Goal: Task Accomplishment & Management: Use online tool/utility

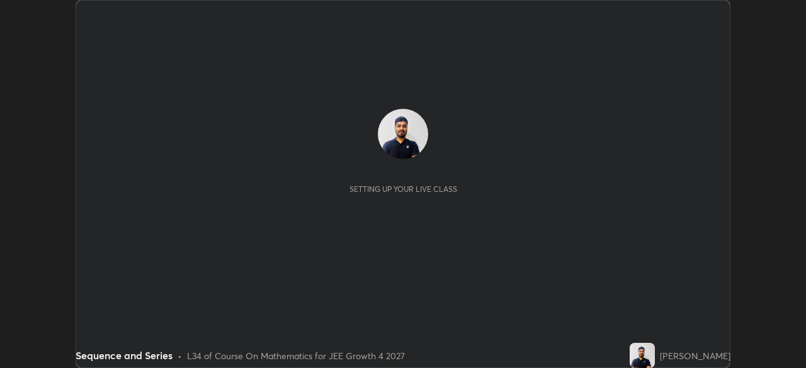
scroll to position [368, 806]
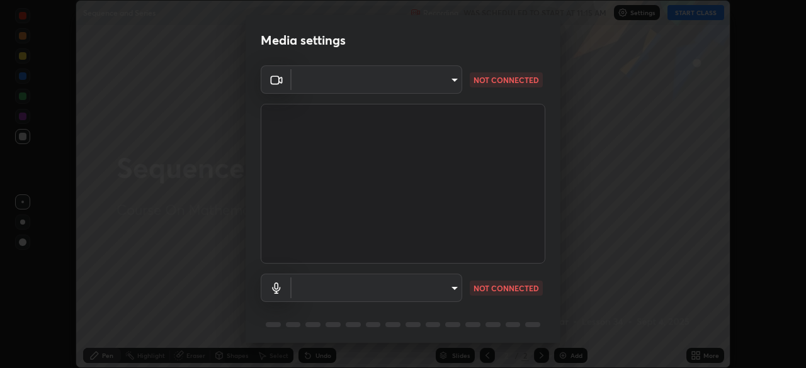
type input "f44939252cec670a7c81aafead478e6b9f15b20a1b8f1ae8dba2619045631b1c"
type input "default"
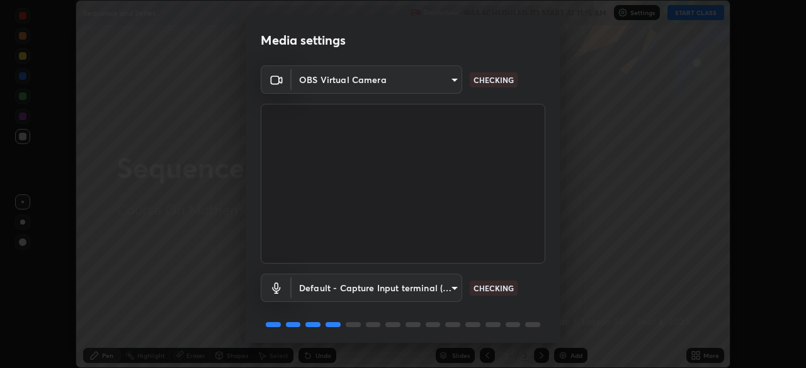
scroll to position [45, 0]
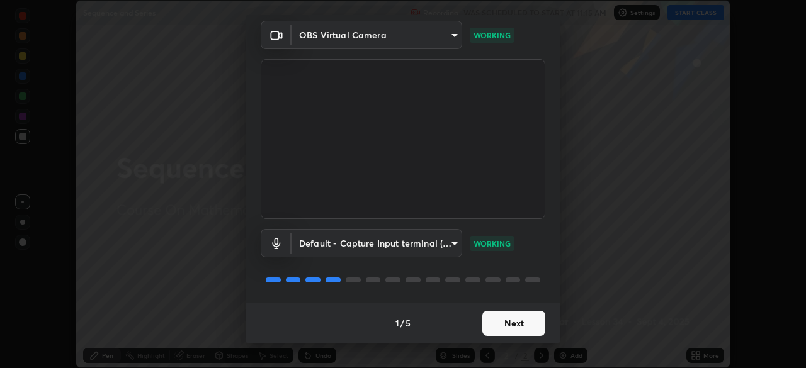
click at [522, 321] on button "Next" at bounding box center [513, 323] width 63 height 25
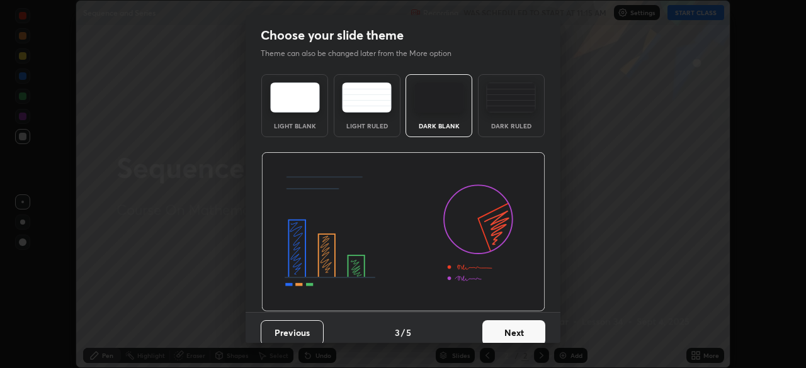
click at [525, 322] on button "Next" at bounding box center [513, 333] width 63 height 25
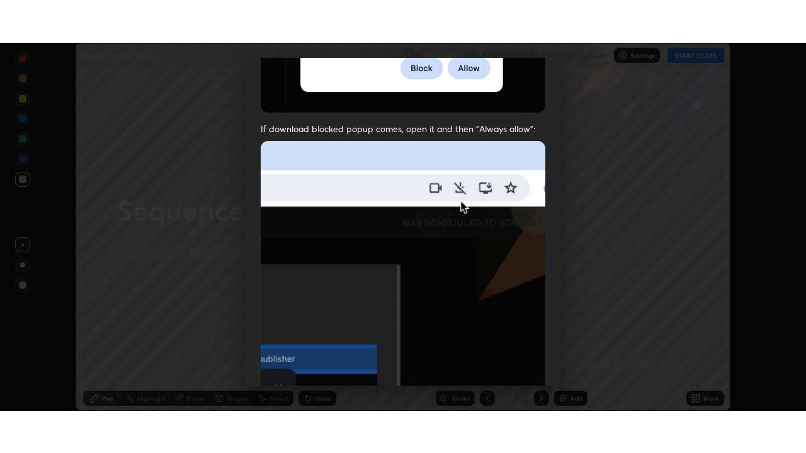
scroll to position [302, 0]
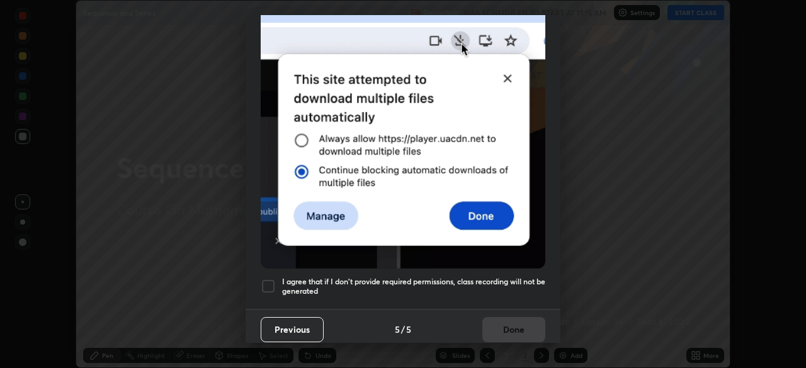
click at [504, 277] on h5 "I agree that if I don't provide required permissions, class recording will not …" at bounding box center [413, 287] width 263 height 20
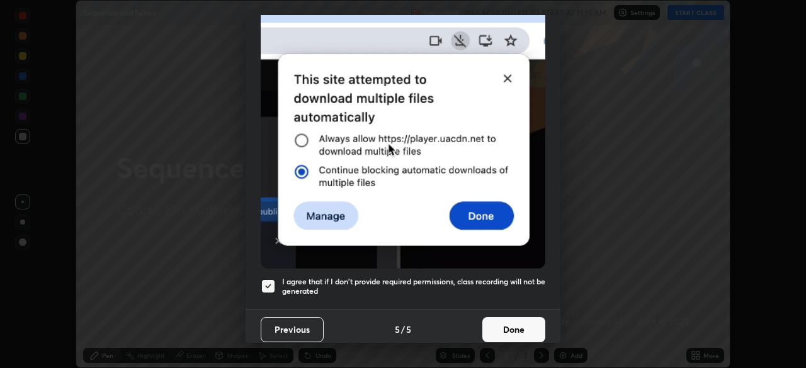
click at [508, 324] on button "Done" at bounding box center [513, 329] width 63 height 25
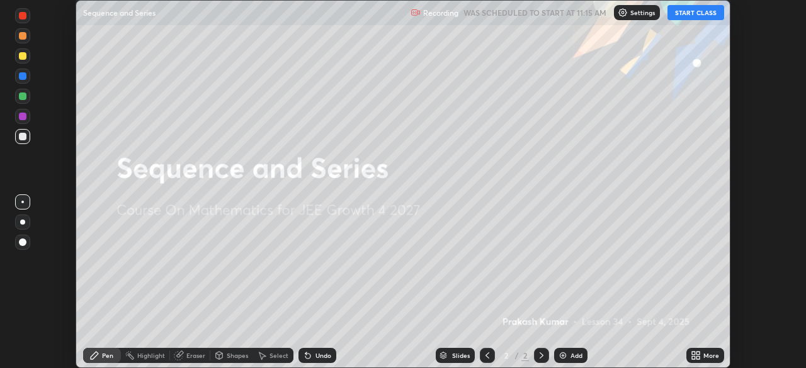
click at [710, 14] on button "START CLASS" at bounding box center [696, 12] width 57 height 15
click at [709, 353] on div "More" at bounding box center [711, 356] width 16 height 6
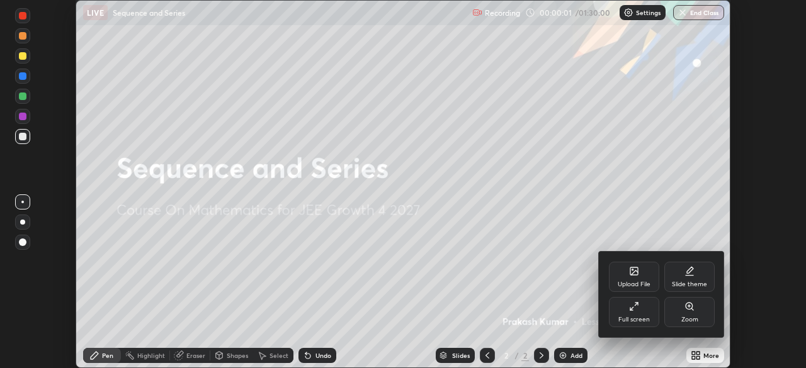
click at [651, 312] on div "Full screen" at bounding box center [634, 312] width 50 height 30
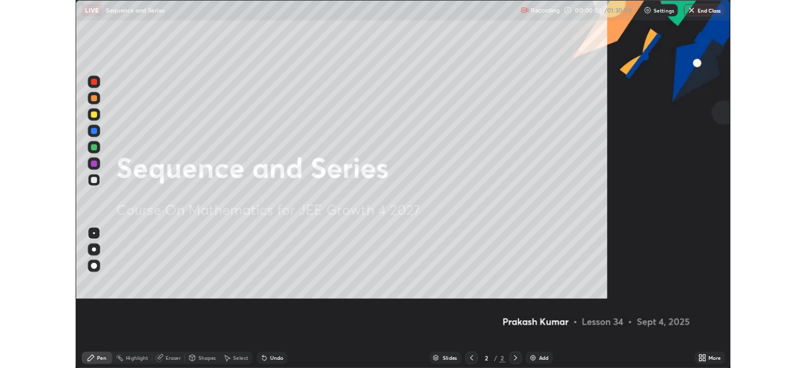
scroll to position [453, 806]
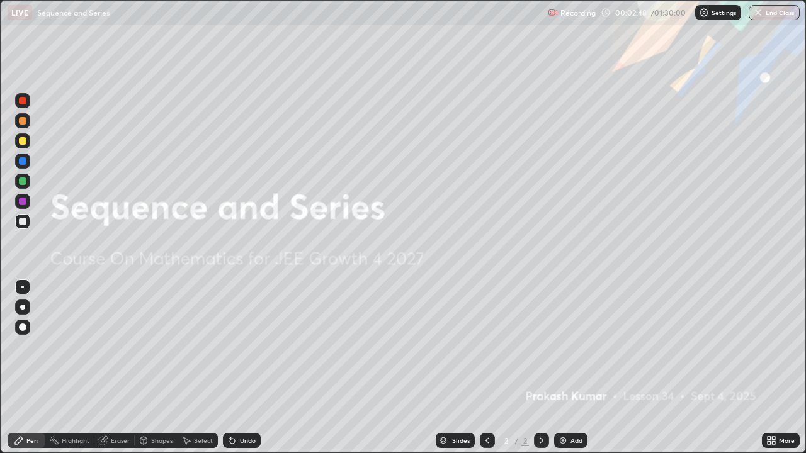
click at [563, 368] on img at bounding box center [563, 441] width 10 height 10
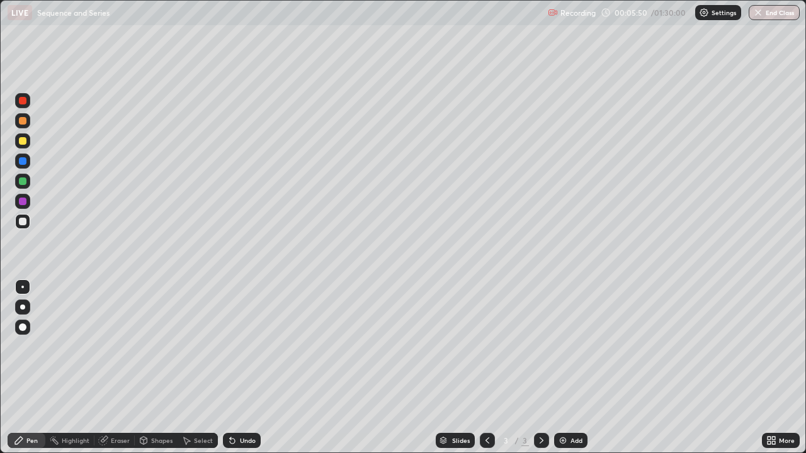
click at [27, 224] on div at bounding box center [22, 221] width 15 height 15
click at [25, 183] on div at bounding box center [23, 182] width 8 height 8
click at [28, 225] on div at bounding box center [22, 221] width 15 height 15
click at [123, 368] on div "Eraser" at bounding box center [120, 441] width 19 height 6
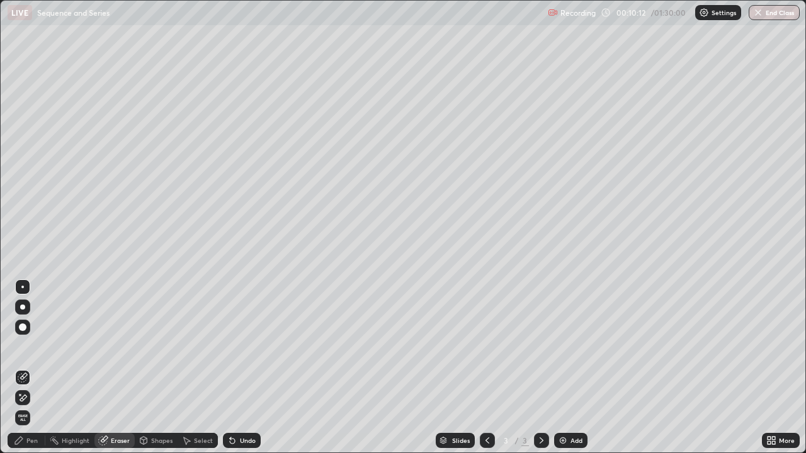
click at [35, 368] on div "Pen" at bounding box center [31, 441] width 11 height 6
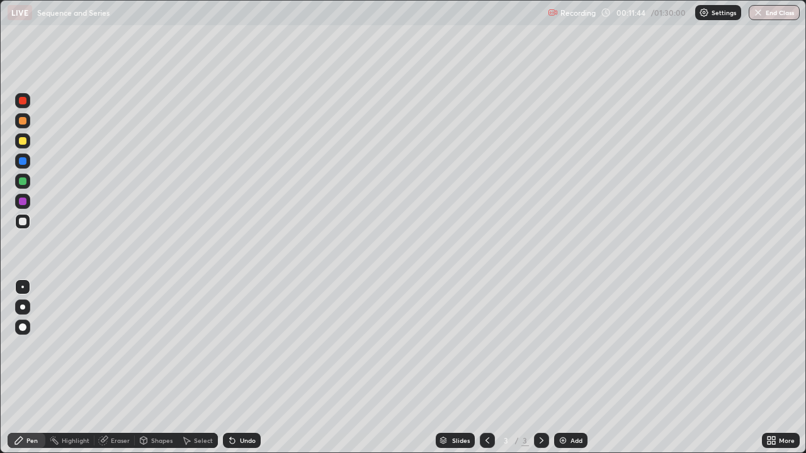
click at [244, 368] on div "Undo" at bounding box center [242, 440] width 38 height 15
click at [248, 368] on div "Undo" at bounding box center [242, 440] width 38 height 15
click at [246, 368] on div "Undo" at bounding box center [242, 440] width 38 height 15
click at [244, 368] on div "Undo" at bounding box center [242, 440] width 38 height 15
click at [25, 144] on div at bounding box center [23, 141] width 8 height 8
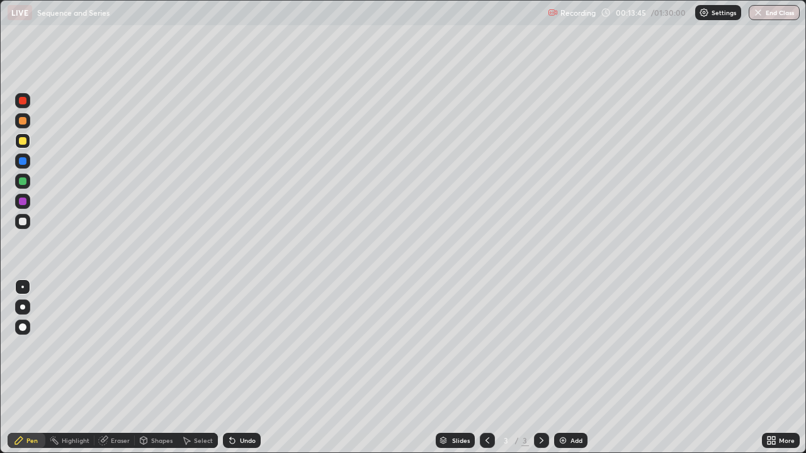
click at [24, 118] on div at bounding box center [23, 121] width 8 height 8
click at [585, 368] on div "Add" at bounding box center [570, 440] width 33 height 15
click at [244, 368] on div "Undo" at bounding box center [248, 441] width 16 height 6
click at [245, 368] on div "Undo" at bounding box center [242, 440] width 38 height 15
click at [29, 223] on div at bounding box center [22, 221] width 15 height 15
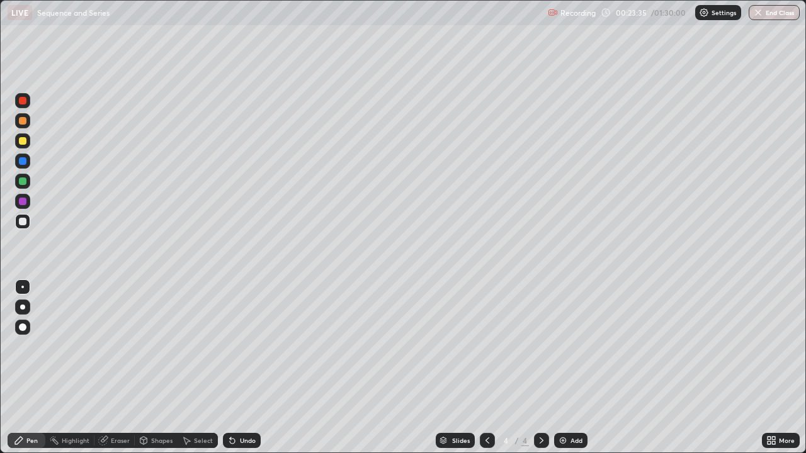
click at [117, 368] on div "Eraser" at bounding box center [120, 441] width 19 height 6
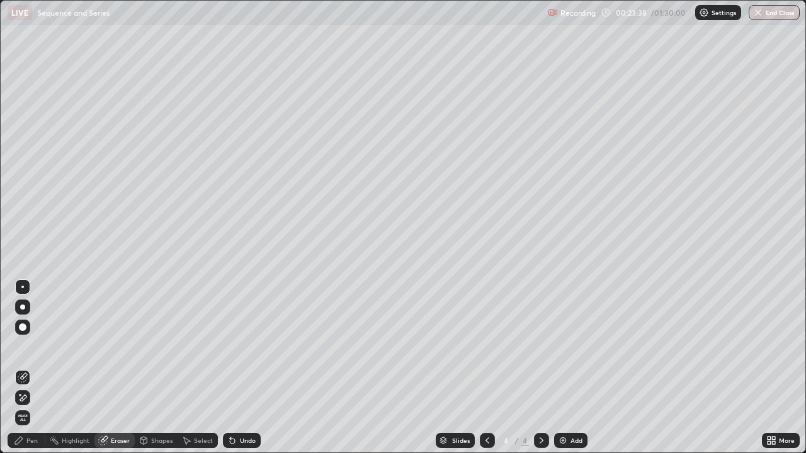
click at [29, 368] on div "Pen" at bounding box center [27, 440] width 38 height 15
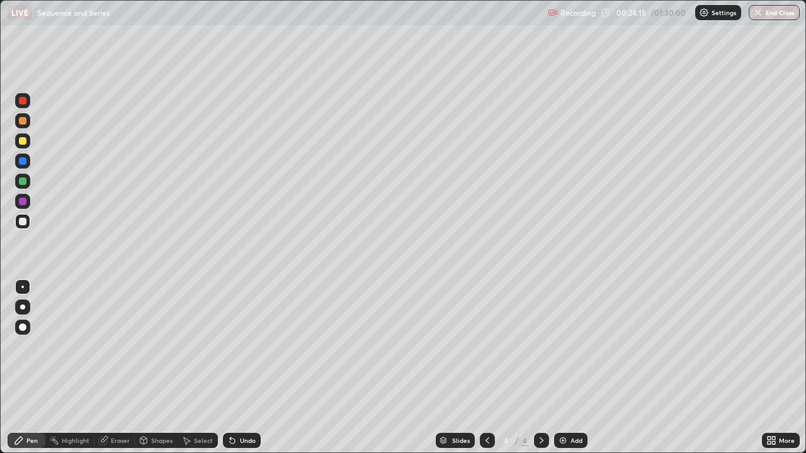
click at [23, 222] on div at bounding box center [23, 222] width 8 height 8
click at [28, 184] on div at bounding box center [22, 181] width 15 height 15
click at [574, 368] on div "Add" at bounding box center [577, 441] width 12 height 6
click at [122, 368] on div "Eraser" at bounding box center [120, 441] width 19 height 6
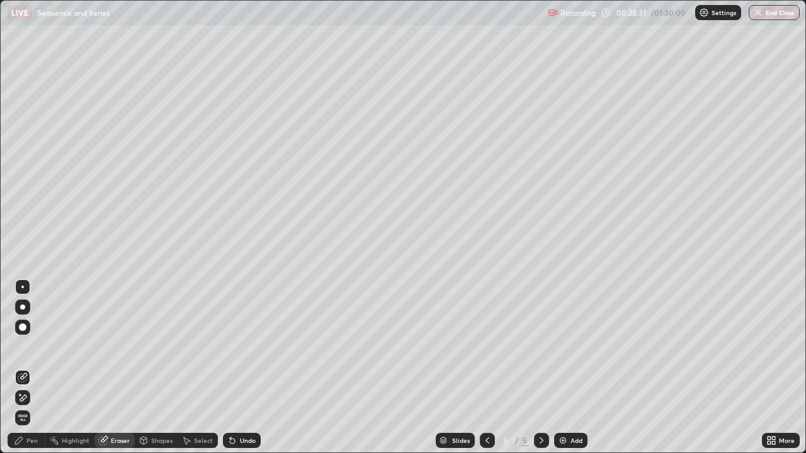
click at [31, 368] on div "Pen" at bounding box center [27, 440] width 38 height 15
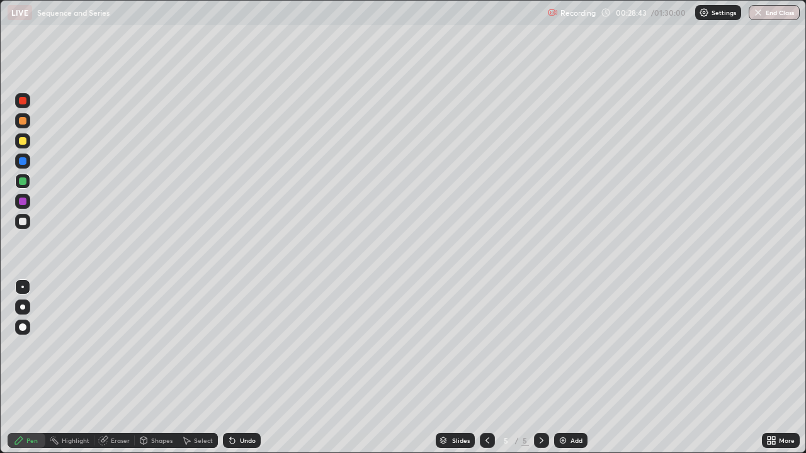
click at [23, 222] on div at bounding box center [23, 222] width 8 height 8
click at [20, 139] on div at bounding box center [23, 141] width 8 height 8
click at [120, 368] on div "Eraser" at bounding box center [120, 441] width 19 height 6
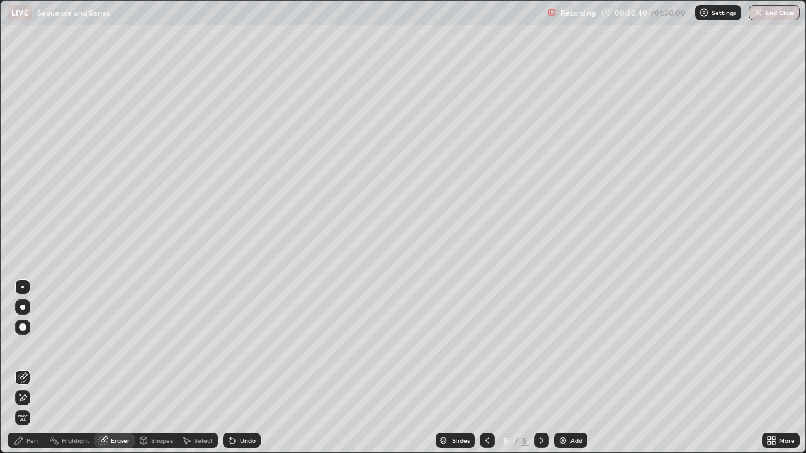
click at [25, 368] on icon at bounding box center [23, 398] width 10 height 11
click at [33, 368] on div "Pen" at bounding box center [27, 440] width 38 height 15
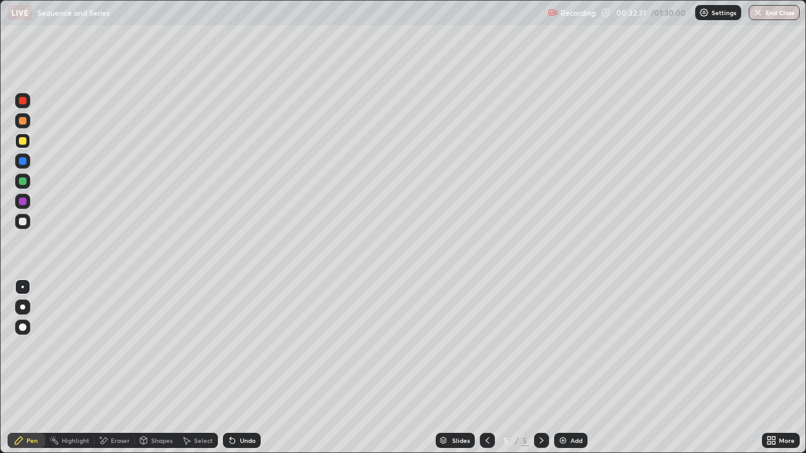
click at [122, 368] on div "Eraser" at bounding box center [120, 441] width 19 height 6
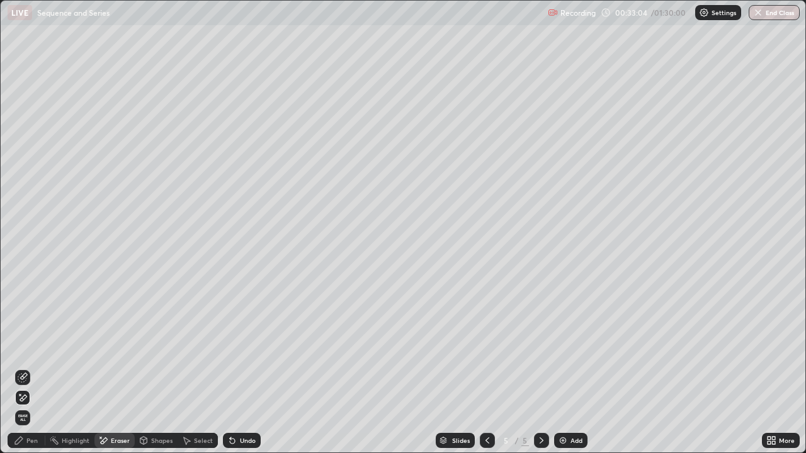
click at [22, 368] on div "Pen" at bounding box center [27, 440] width 38 height 15
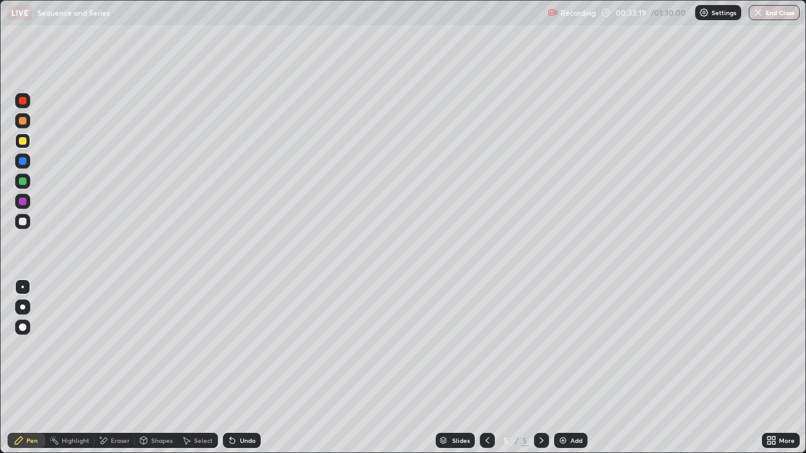
click at [127, 368] on div "Eraser" at bounding box center [114, 440] width 40 height 15
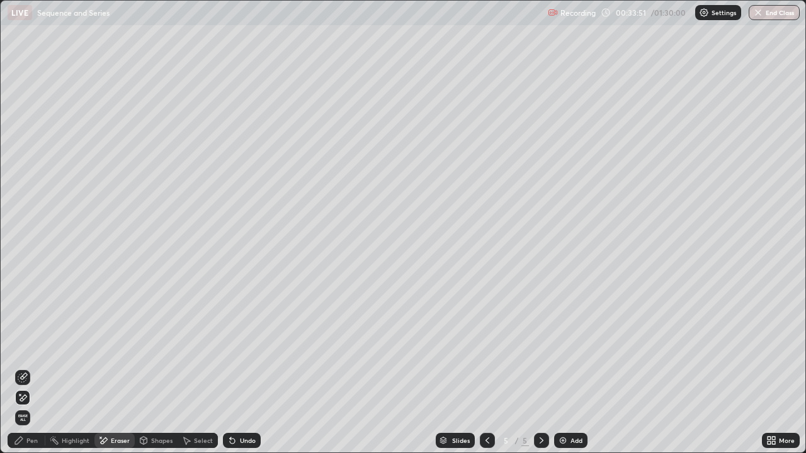
click at [35, 368] on div "Pen" at bounding box center [27, 440] width 38 height 15
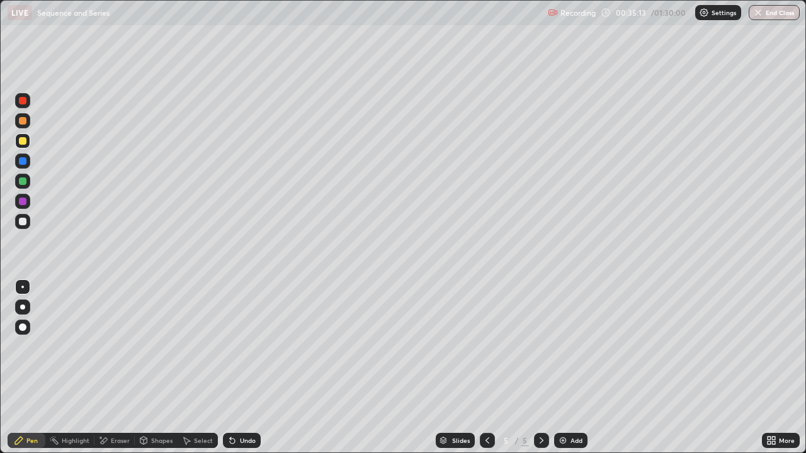
click at [28, 220] on div at bounding box center [22, 221] width 15 height 15
click at [491, 368] on icon at bounding box center [487, 441] width 10 height 10
click at [545, 368] on icon at bounding box center [542, 441] width 10 height 10
click at [125, 368] on div "Eraser" at bounding box center [114, 440] width 40 height 15
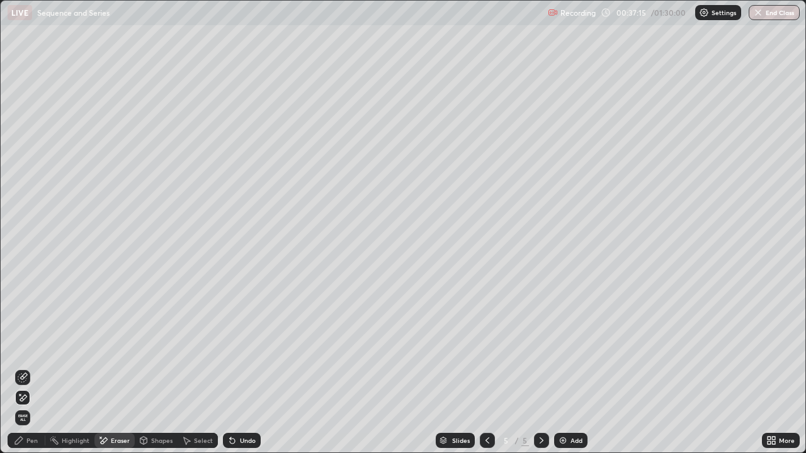
click at [35, 368] on div "Pen" at bounding box center [31, 441] width 11 height 6
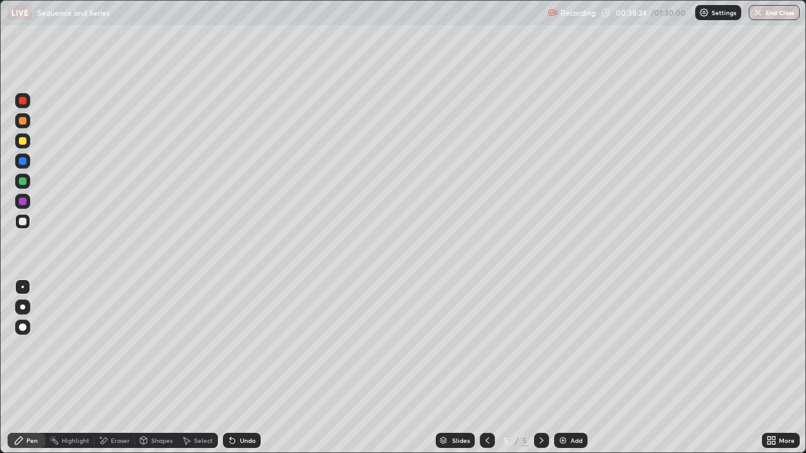
click at [26, 120] on div at bounding box center [23, 121] width 8 height 8
click at [30, 144] on div at bounding box center [22, 141] width 15 height 15
click at [25, 228] on div at bounding box center [22, 221] width 15 height 15
click at [571, 368] on div "Add" at bounding box center [577, 441] width 12 height 6
click at [23, 159] on div at bounding box center [23, 161] width 8 height 8
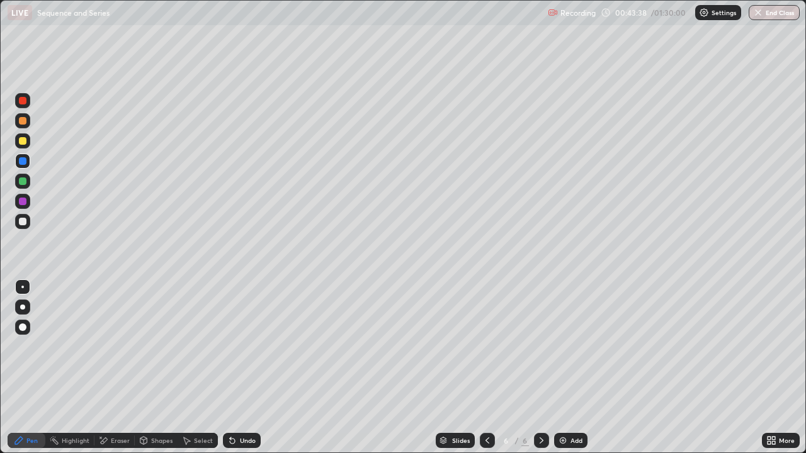
click at [21, 140] on div at bounding box center [23, 141] width 8 height 8
click at [486, 368] on icon at bounding box center [487, 441] width 10 height 10
click at [540, 368] on icon at bounding box center [542, 441] width 10 height 10
click at [235, 368] on icon at bounding box center [232, 441] width 10 height 10
click at [113, 368] on div "Eraser" at bounding box center [120, 441] width 19 height 6
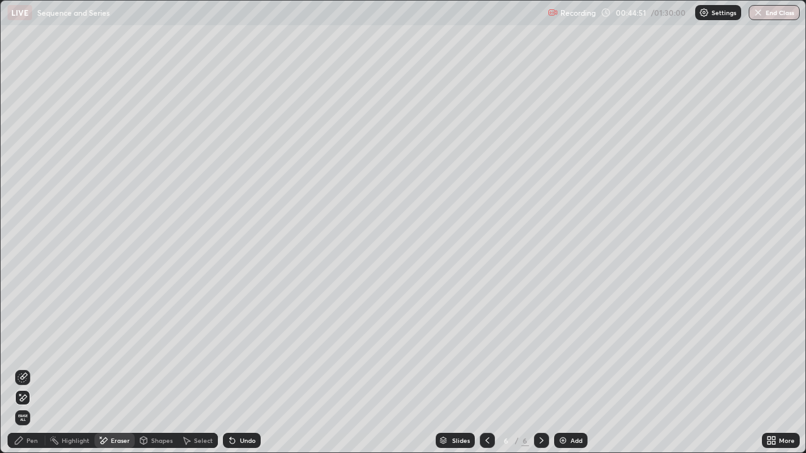
click at [39, 368] on div "Pen" at bounding box center [27, 440] width 38 height 15
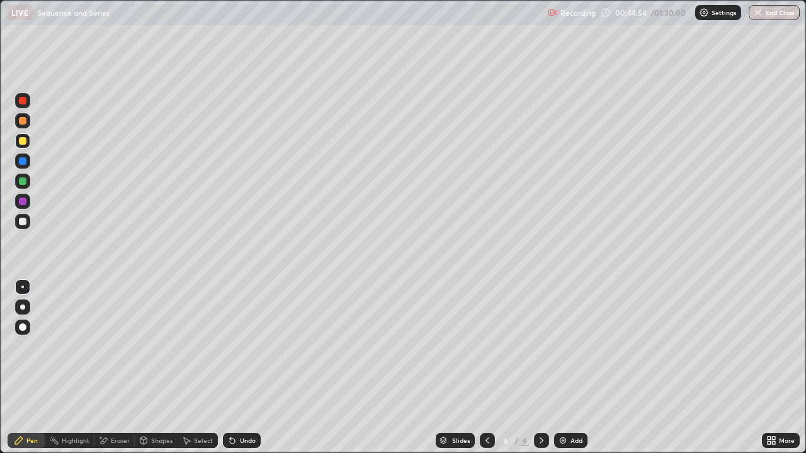
click at [113, 368] on div "Eraser" at bounding box center [120, 441] width 19 height 6
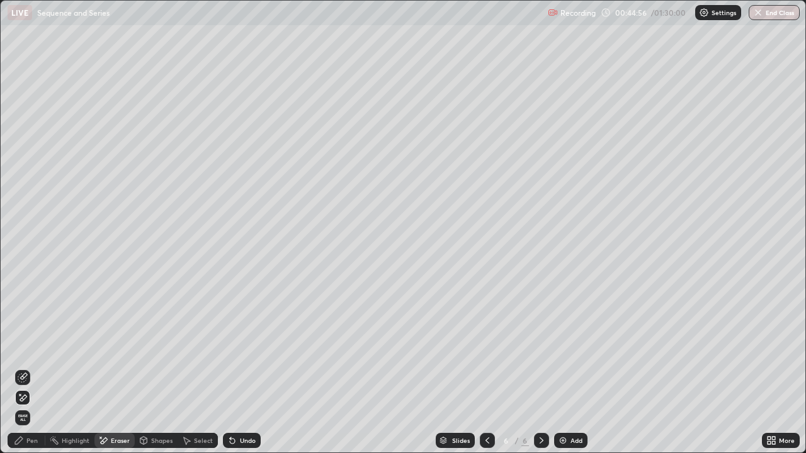
click at [34, 368] on div "Pen" at bounding box center [31, 441] width 11 height 6
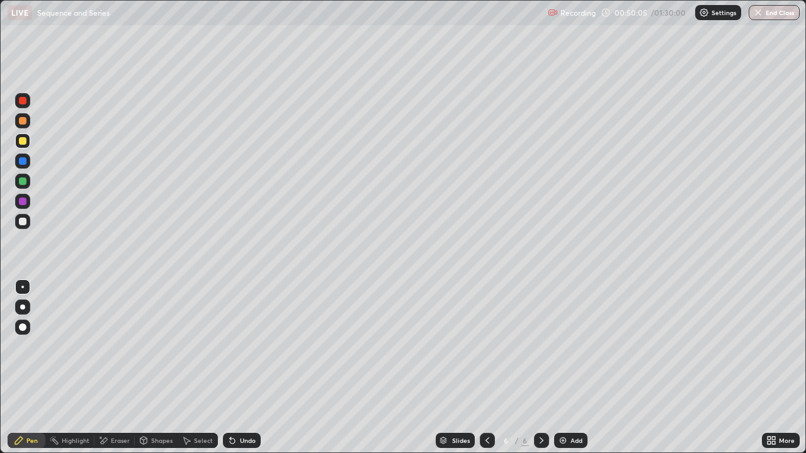
click at [486, 368] on icon at bounding box center [487, 441] width 10 height 10
click at [542, 368] on icon at bounding box center [542, 441] width 10 height 10
click at [486, 368] on icon at bounding box center [487, 441] width 10 height 10
click at [491, 368] on div at bounding box center [487, 440] width 15 height 15
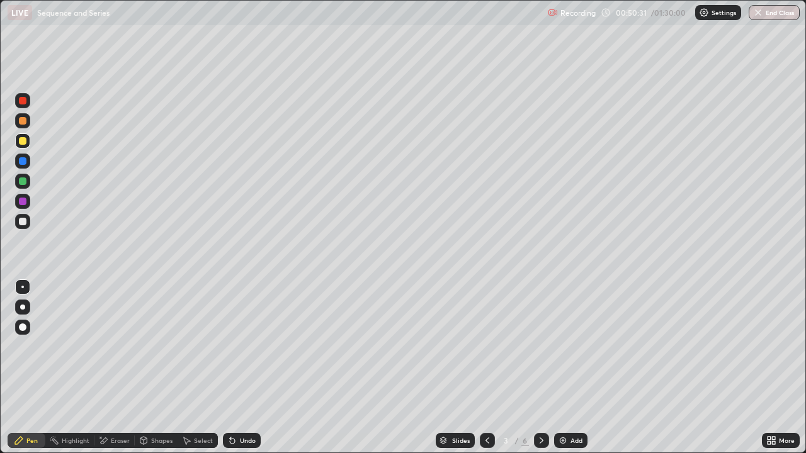
click at [540, 368] on icon at bounding box center [542, 441] width 10 height 10
click at [542, 368] on div at bounding box center [541, 440] width 15 height 15
click at [28, 223] on div at bounding box center [22, 221] width 15 height 15
click at [128, 368] on div "Eraser" at bounding box center [120, 441] width 19 height 6
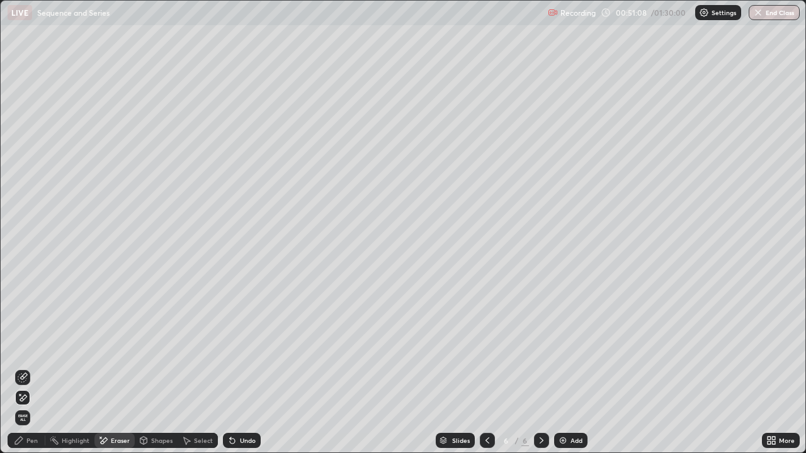
click at [38, 368] on div "Pen" at bounding box center [27, 440] width 38 height 15
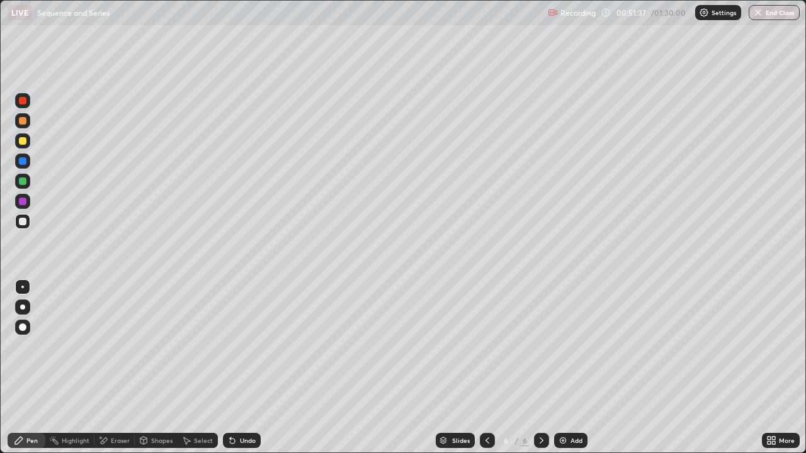
click at [486, 368] on icon at bounding box center [487, 441] width 10 height 10
click at [545, 368] on div at bounding box center [541, 440] width 15 height 15
click at [545, 368] on icon at bounding box center [542, 441] width 10 height 10
click at [579, 368] on div "Add" at bounding box center [570, 440] width 33 height 15
click at [28, 224] on div at bounding box center [22, 221] width 15 height 15
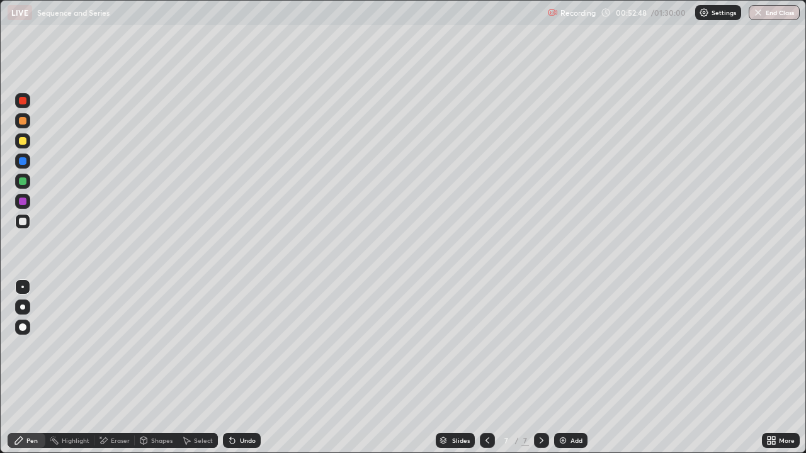
click at [491, 368] on div at bounding box center [487, 440] width 15 height 15
click at [545, 368] on div at bounding box center [541, 440] width 15 height 15
click at [25, 202] on div at bounding box center [23, 202] width 8 height 8
click at [26, 226] on div at bounding box center [22, 221] width 15 height 15
click at [23, 140] on div at bounding box center [23, 141] width 8 height 8
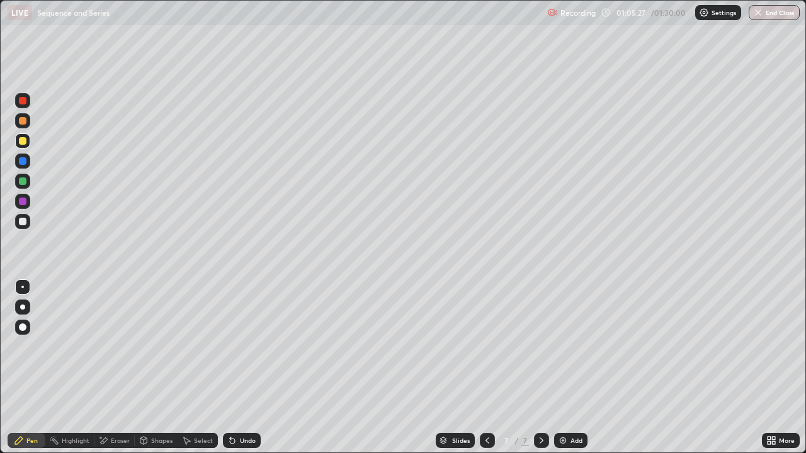
click at [231, 368] on icon at bounding box center [232, 441] width 5 height 5
click at [235, 368] on icon at bounding box center [232, 441] width 10 height 10
click at [108, 368] on div "Eraser" at bounding box center [114, 440] width 40 height 15
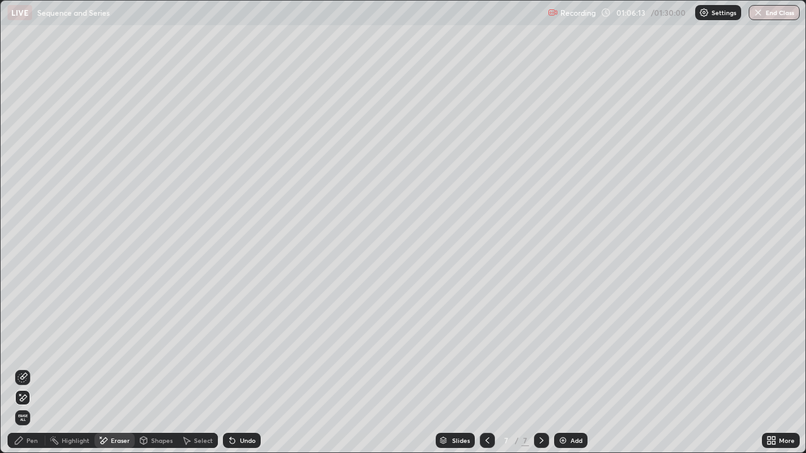
click at [27, 368] on div "Pen" at bounding box center [31, 441] width 11 height 6
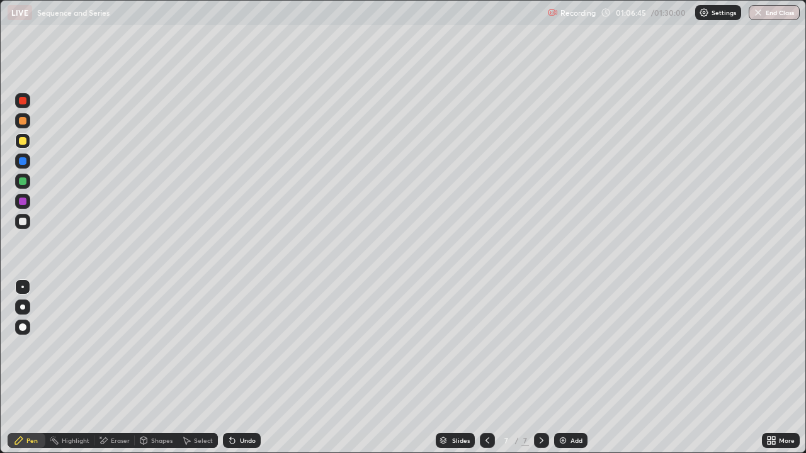
click at [122, 368] on div "Eraser" at bounding box center [114, 440] width 40 height 15
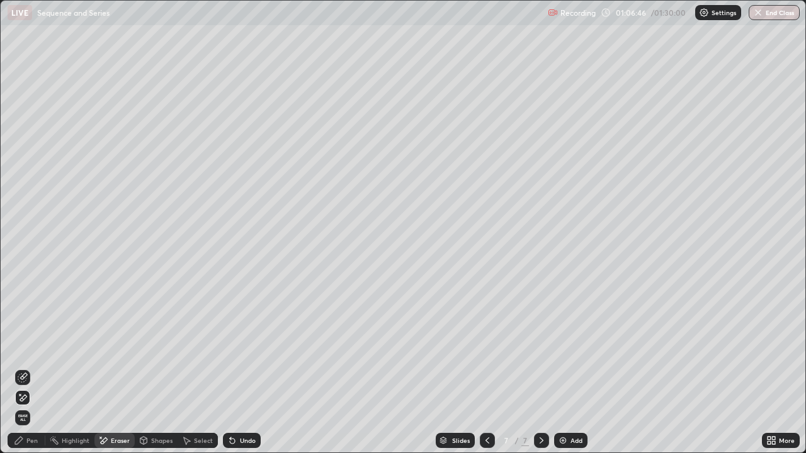
click at [37, 368] on div "Pen" at bounding box center [31, 441] width 11 height 6
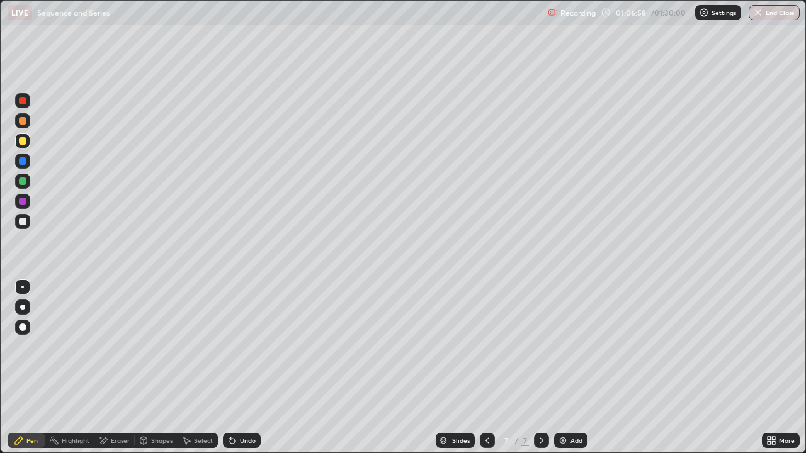
click at [120, 368] on div "Eraser" at bounding box center [120, 441] width 19 height 6
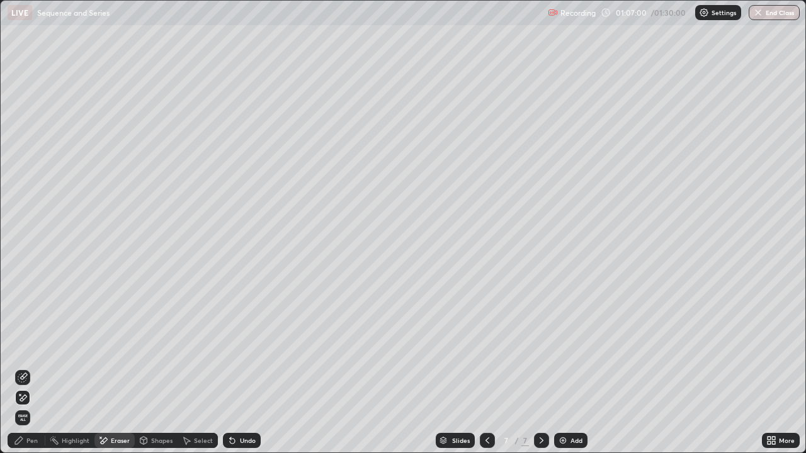
click at [38, 368] on div "Pen" at bounding box center [27, 440] width 38 height 15
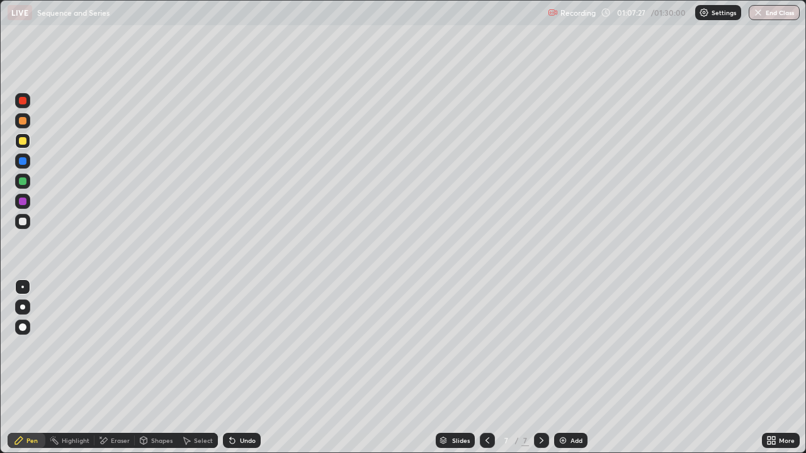
click at [28, 226] on div at bounding box center [22, 221] width 15 height 15
click at [111, 368] on div "Eraser" at bounding box center [114, 440] width 40 height 15
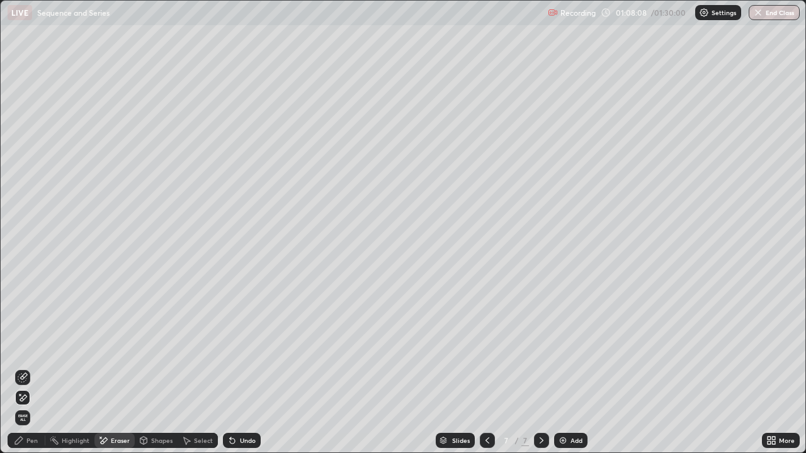
click at [28, 368] on div "Pen" at bounding box center [27, 440] width 38 height 15
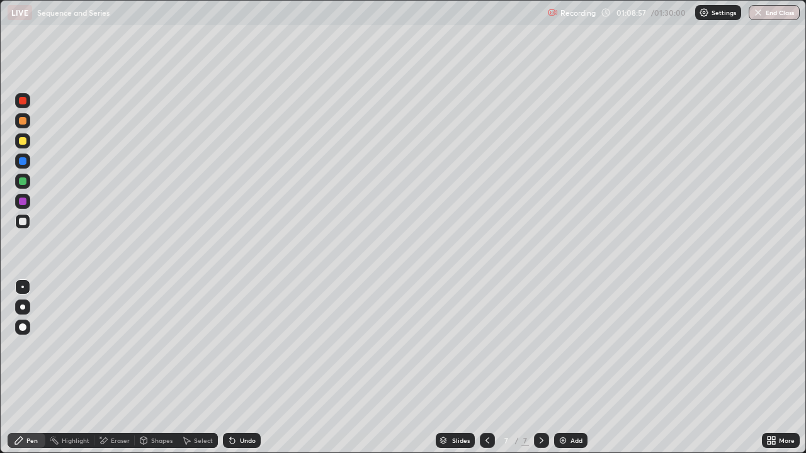
click at [126, 368] on div "Eraser" at bounding box center [114, 440] width 40 height 15
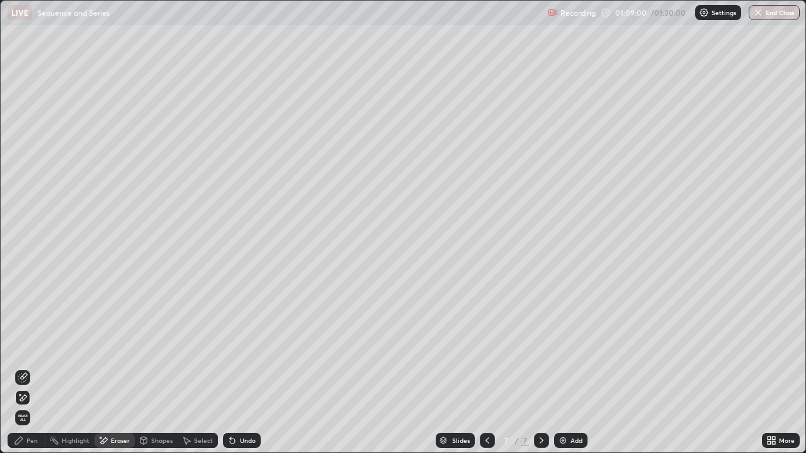
click at [38, 368] on div "Pen" at bounding box center [27, 440] width 38 height 15
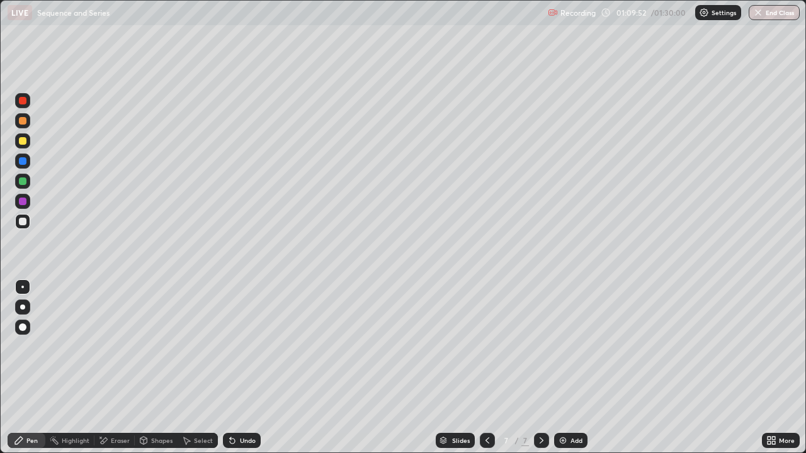
click at [28, 119] on div at bounding box center [22, 120] width 15 height 15
click at [24, 142] on div at bounding box center [23, 141] width 8 height 8
click at [151, 368] on div "Shapes" at bounding box center [156, 440] width 43 height 15
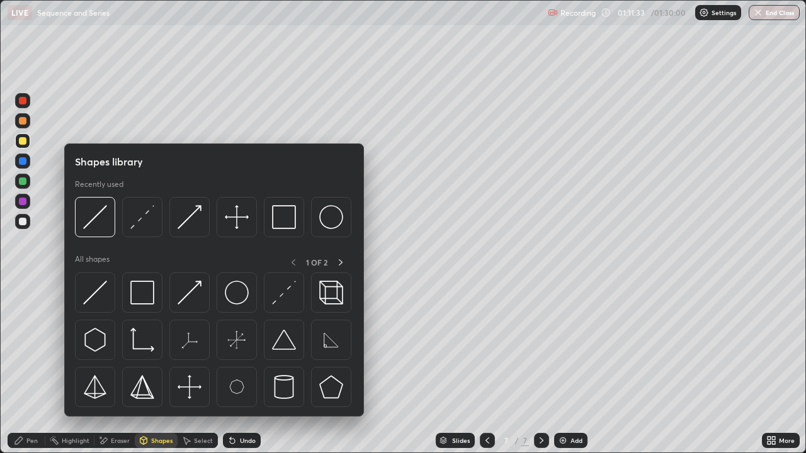
click at [120, 368] on div "Eraser" at bounding box center [120, 441] width 19 height 6
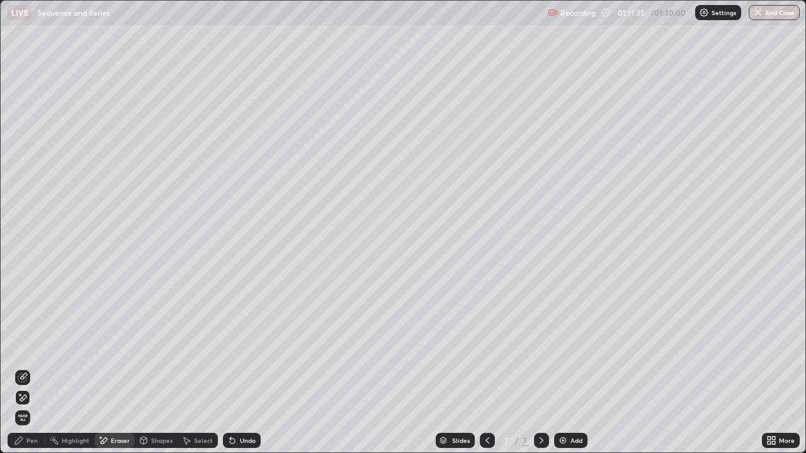
click at [33, 368] on div "Pen" at bounding box center [27, 440] width 38 height 15
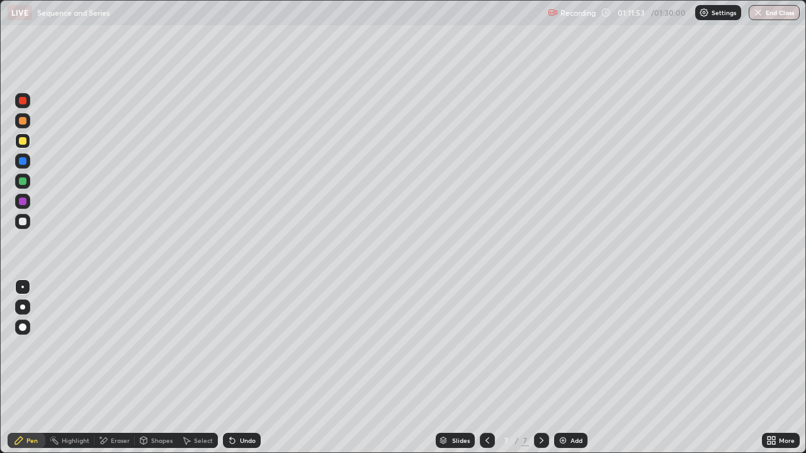
click at [23, 137] on div at bounding box center [23, 141] width 8 height 8
click at [23, 123] on div at bounding box center [23, 121] width 8 height 8
click at [28, 222] on div at bounding box center [22, 221] width 15 height 15
click at [238, 368] on div "Undo" at bounding box center [242, 440] width 38 height 15
click at [21, 142] on div at bounding box center [23, 141] width 8 height 8
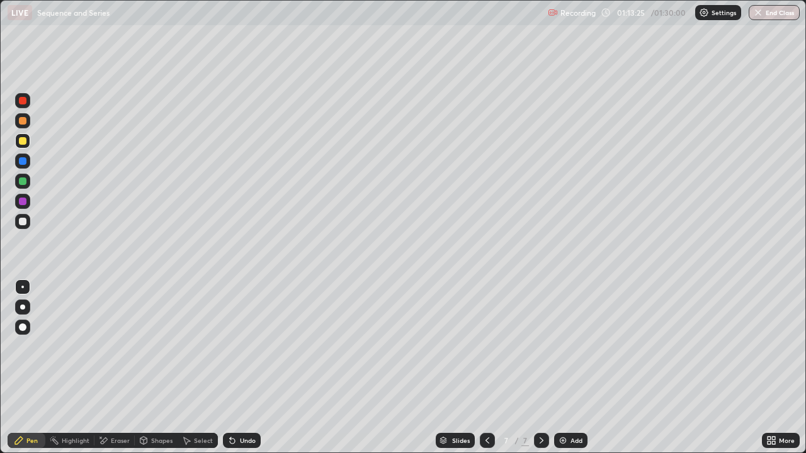
click at [116, 368] on div "Eraser" at bounding box center [114, 440] width 40 height 15
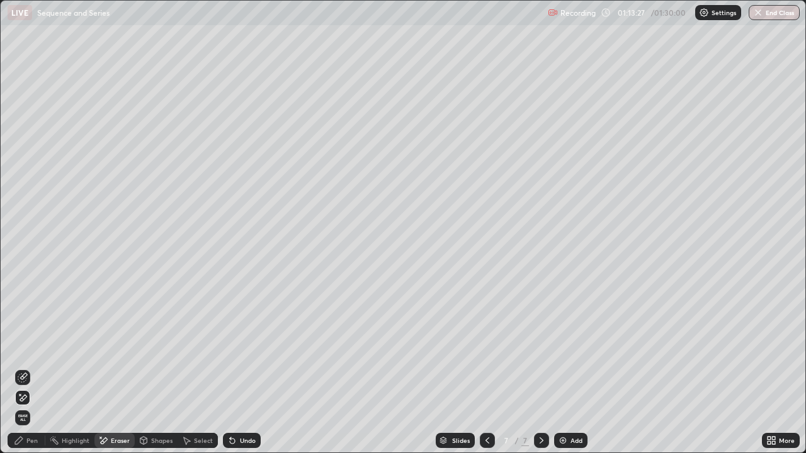
click at [25, 368] on div "Pen" at bounding box center [27, 440] width 38 height 15
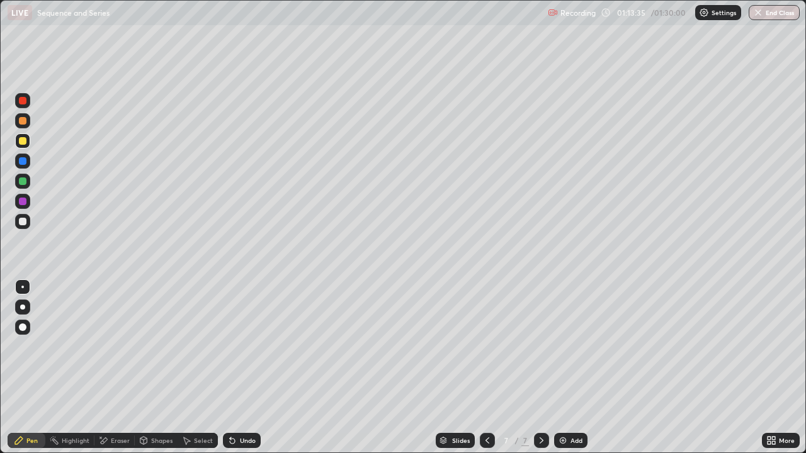
click at [23, 222] on div at bounding box center [23, 222] width 8 height 8
click at [23, 122] on div at bounding box center [23, 121] width 8 height 8
click at [567, 368] on div "Add" at bounding box center [570, 440] width 33 height 15
click at [27, 219] on div at bounding box center [22, 221] width 15 height 15
click at [113, 368] on div "Eraser" at bounding box center [120, 441] width 19 height 6
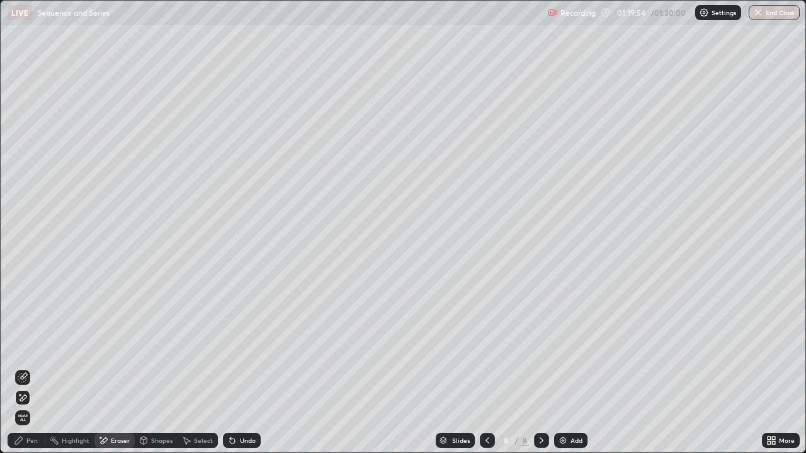
click at [31, 368] on div "Pen" at bounding box center [27, 440] width 38 height 15
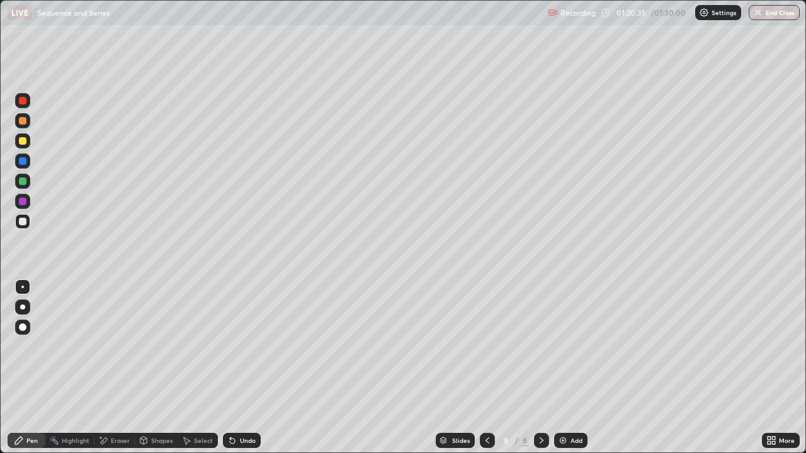
click at [26, 141] on div at bounding box center [23, 141] width 8 height 8
click at [25, 142] on div at bounding box center [23, 141] width 8 height 8
click at [24, 183] on div at bounding box center [23, 182] width 8 height 8
click at [18, 140] on div at bounding box center [22, 141] width 15 height 15
click at [480, 368] on div at bounding box center [487, 440] width 15 height 25
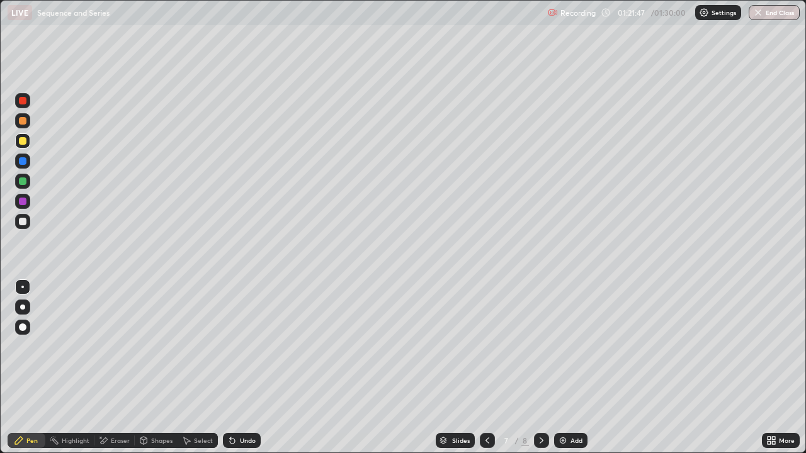
click at [540, 368] on icon at bounding box center [542, 441] width 10 height 10
click at [23, 222] on div at bounding box center [23, 222] width 8 height 8
click at [486, 368] on icon at bounding box center [487, 441] width 10 height 10
click at [24, 118] on div at bounding box center [23, 121] width 8 height 8
click at [542, 368] on icon at bounding box center [542, 441] width 10 height 10
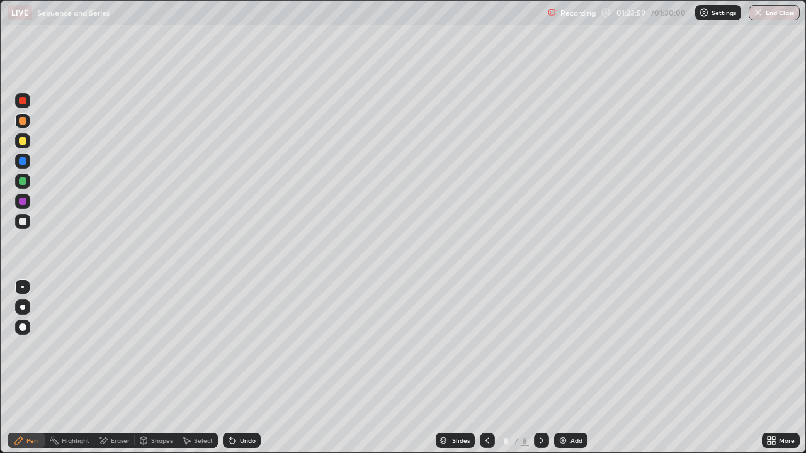
click at [106, 368] on icon at bounding box center [103, 441] width 10 height 11
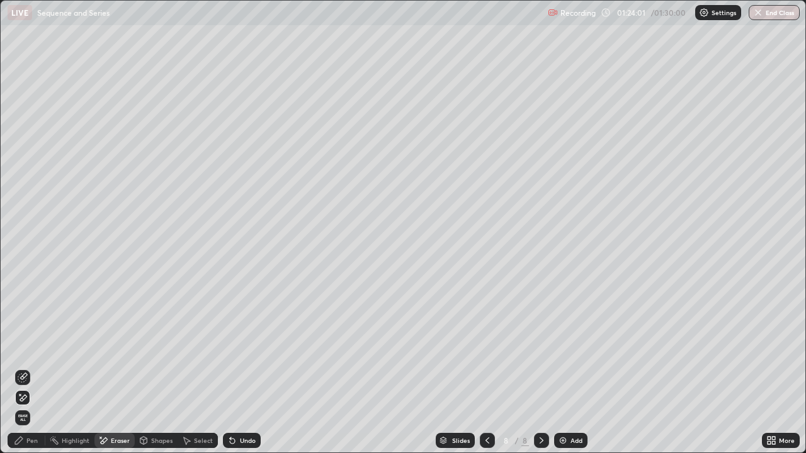
click at [21, 368] on icon at bounding box center [19, 441] width 10 height 10
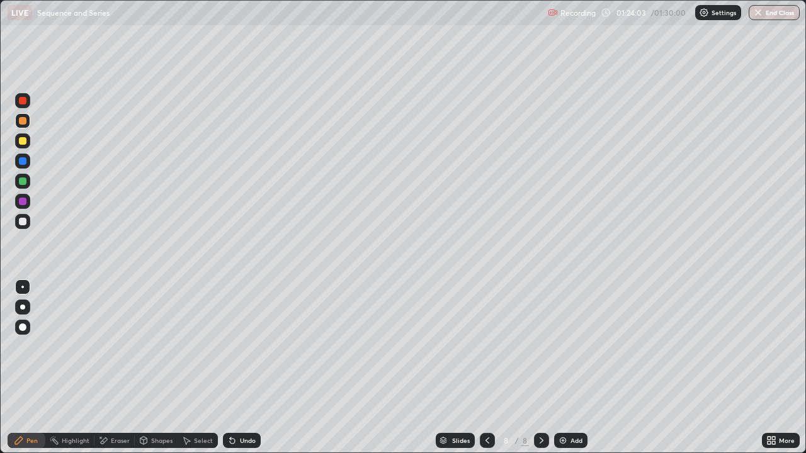
click at [28, 221] on div at bounding box center [22, 221] width 15 height 15
click at [571, 368] on div "Add" at bounding box center [577, 441] width 12 height 6
click at [486, 368] on icon at bounding box center [487, 441] width 10 height 10
click at [538, 368] on icon at bounding box center [542, 441] width 10 height 10
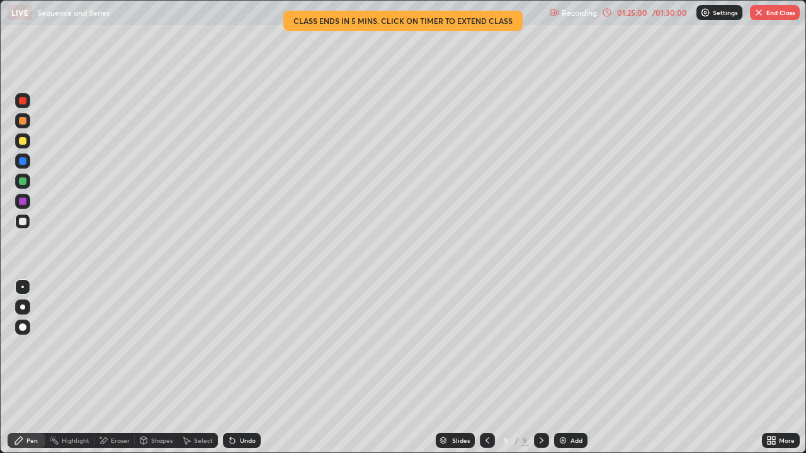
click at [486, 368] on icon at bounding box center [488, 441] width 4 height 6
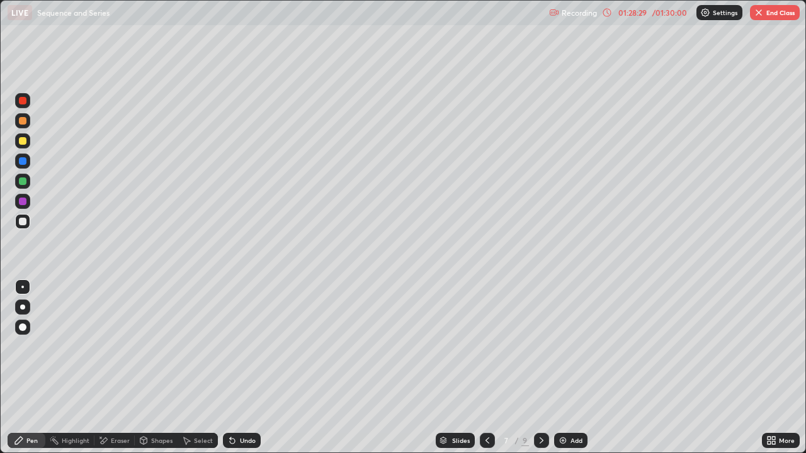
click at [542, 368] on icon at bounding box center [542, 441] width 10 height 10
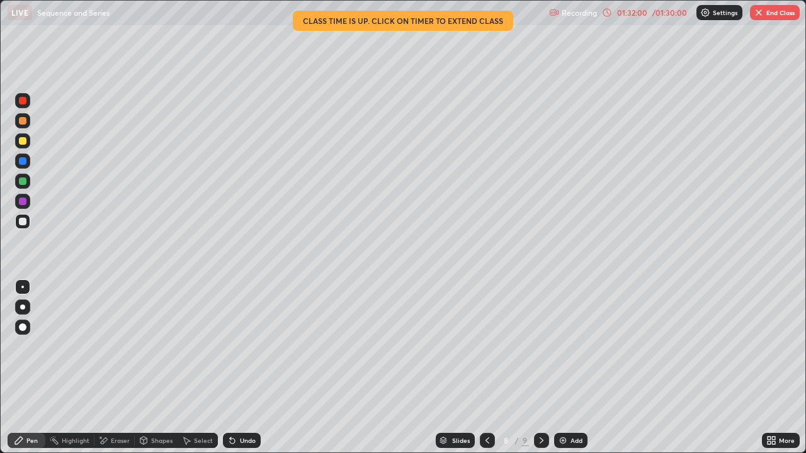
click at [546, 368] on div at bounding box center [541, 440] width 15 height 15
click at [781, 368] on div "More" at bounding box center [781, 440] width 38 height 15
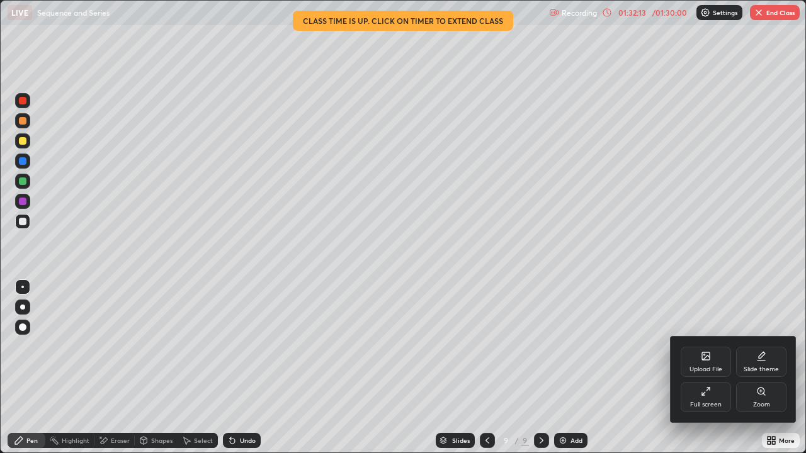
click at [704, 368] on div "Full screen" at bounding box center [706, 397] width 50 height 30
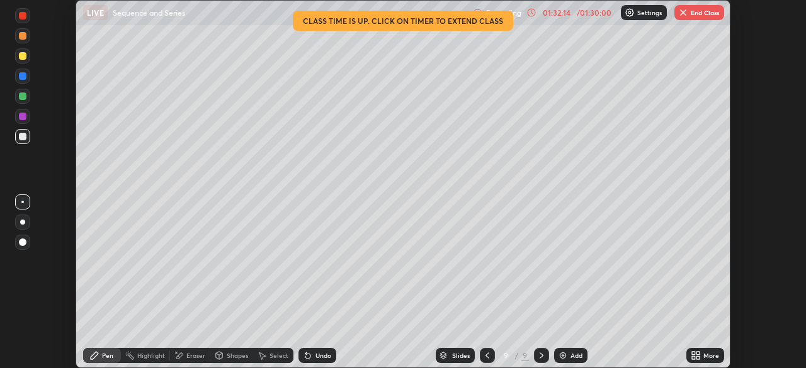
scroll to position [62612, 62174]
click at [702, 9] on button "End Class" at bounding box center [700, 12] width 50 height 15
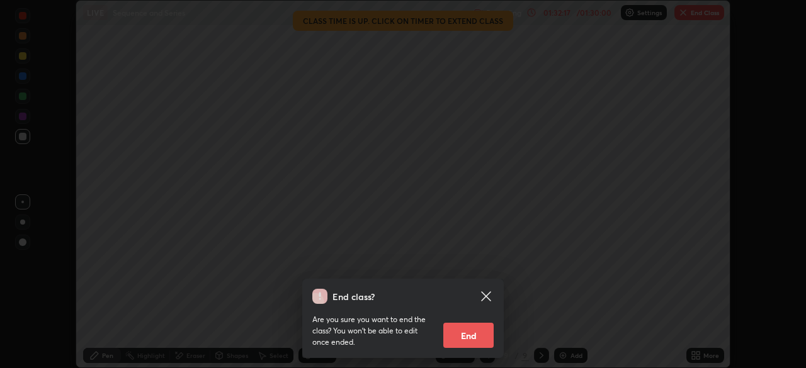
click at [467, 330] on button "End" at bounding box center [468, 335] width 50 height 25
